Goal: Task Accomplishment & Management: Manage account settings

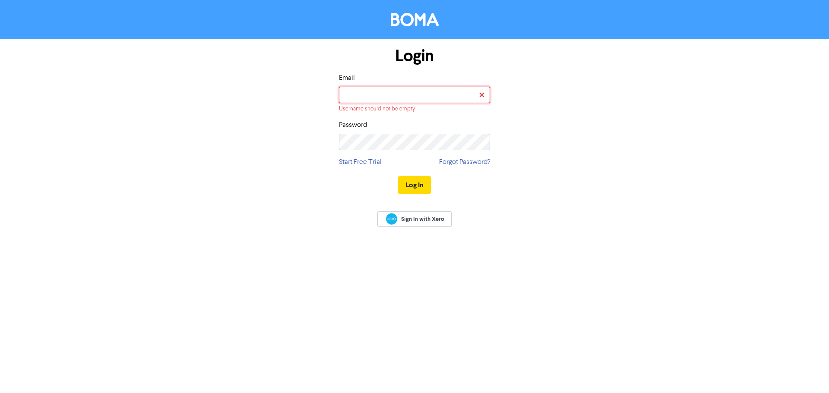
type input "[PERSON_NAME][EMAIL_ADDRESS][DOMAIN_NAME]"
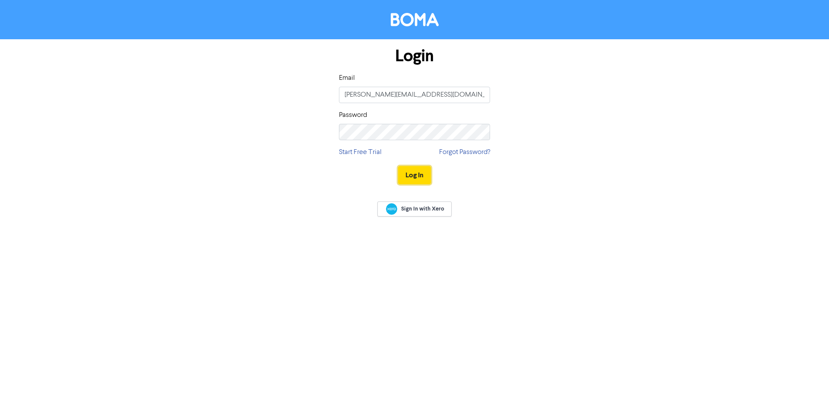
drag, startPoint x: 420, startPoint y: 176, endPoint x: 434, endPoint y: 173, distance: 14.5
click at [420, 175] on button "Log In" at bounding box center [414, 175] width 33 height 18
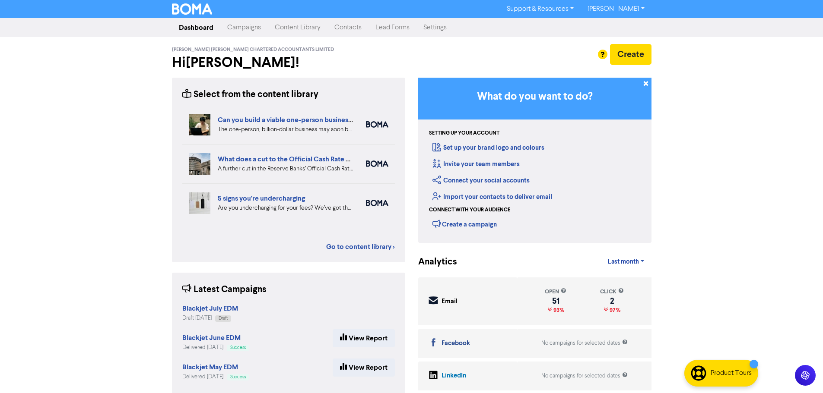
click at [289, 28] on link "Content Library" at bounding box center [298, 27] width 60 height 17
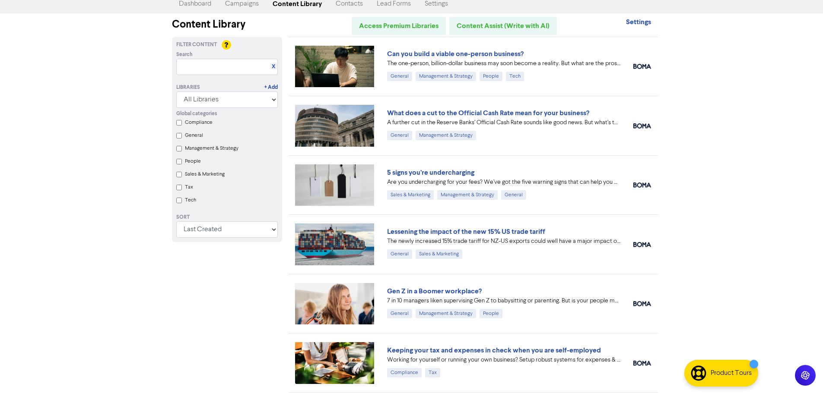
scroll to position [43, 0]
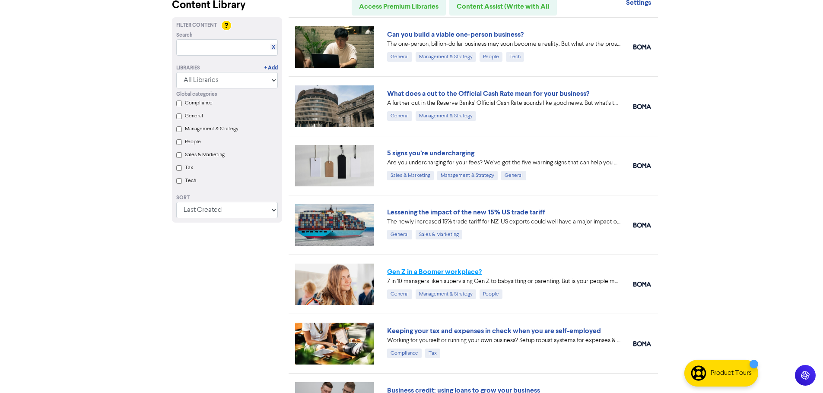
click at [447, 276] on link "Gen Z in a Boomer workplace?" at bounding box center [434, 272] width 95 height 9
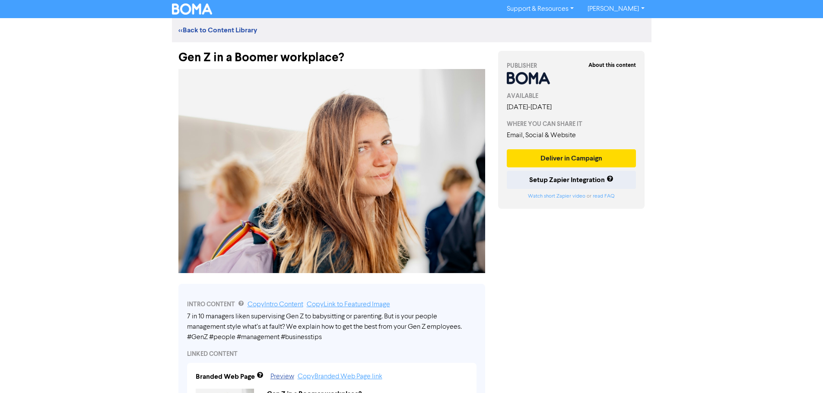
click at [607, 9] on link "[PERSON_NAME]" at bounding box center [615, 9] width 70 height 14
click at [599, 8] on link "[PERSON_NAME]" at bounding box center [615, 9] width 70 height 14
click at [194, 29] on link "<< Back to Content Library" at bounding box center [217, 30] width 79 height 9
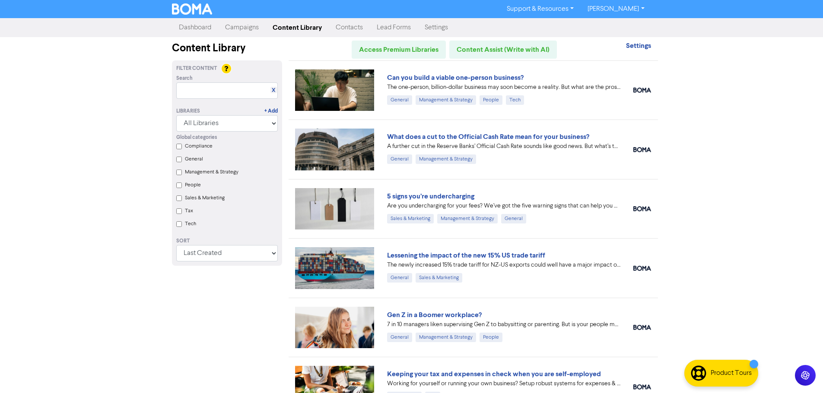
click at [643, 9] on link "[PERSON_NAME]" at bounding box center [615, 9] width 70 height 14
click at [194, 30] on link "Dashboard" at bounding box center [195, 27] width 46 height 17
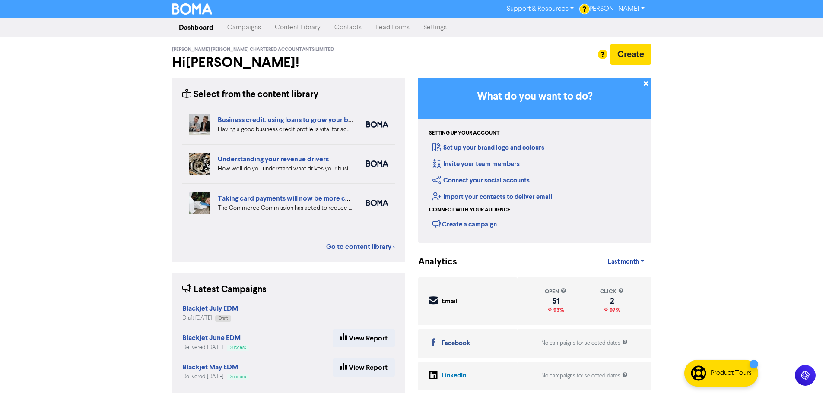
click at [430, 29] on link "Settings" at bounding box center [434, 27] width 37 height 17
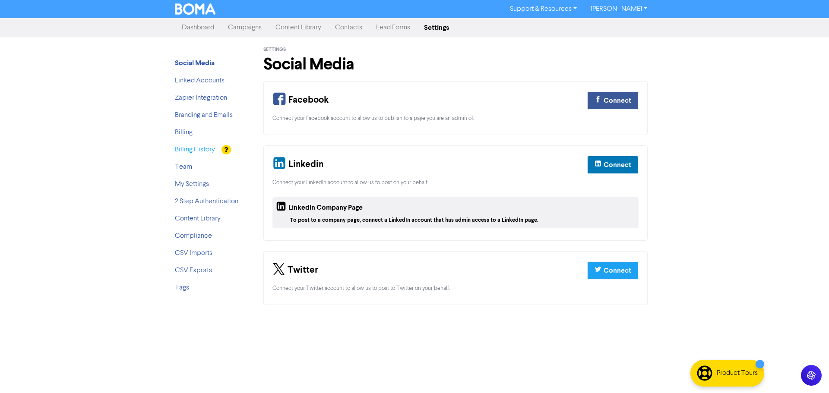
click at [181, 148] on link "Billing History" at bounding box center [195, 149] width 40 height 7
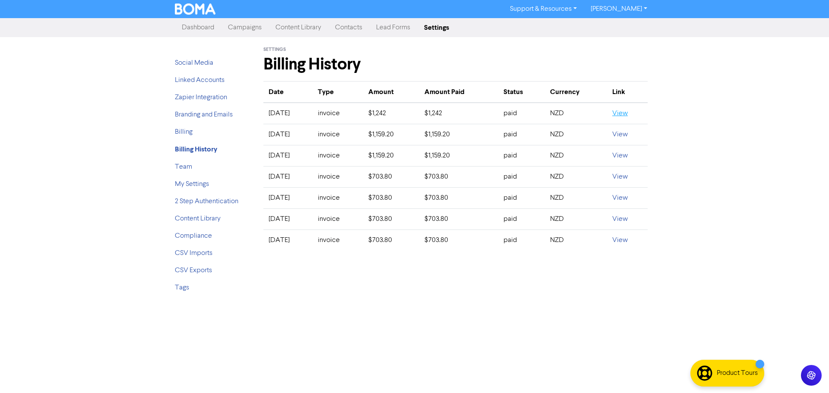
click at [623, 114] on link "View" at bounding box center [620, 113] width 16 height 7
